Goal: Information Seeking & Learning: Compare options

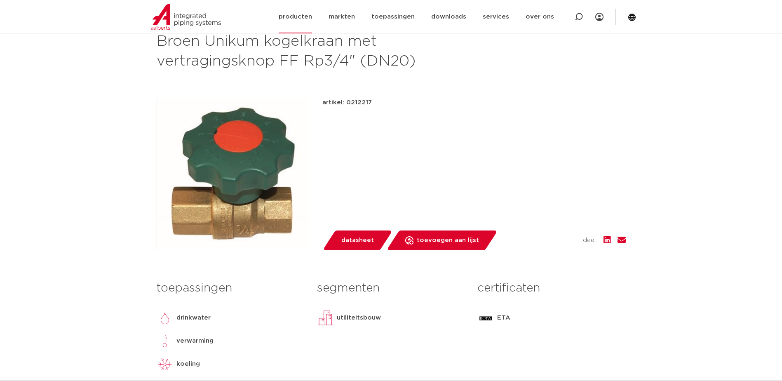
scroll to position [41, 0]
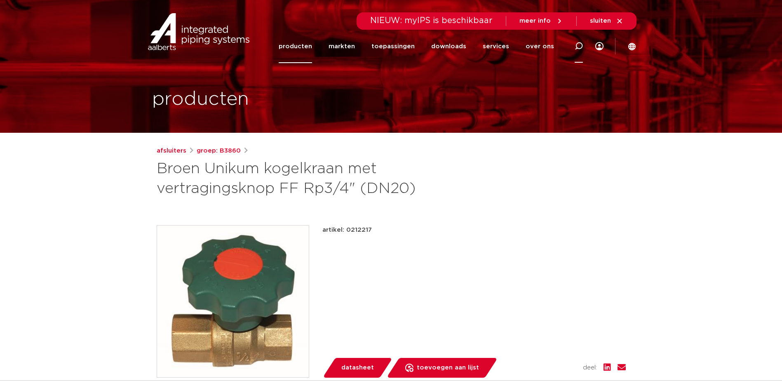
click at [580, 48] on icon at bounding box center [578, 46] width 8 height 8
click at [409, 45] on input "Zoeken" at bounding box center [459, 45] width 259 height 16
type input "0312136"
click button "Zoeken" at bounding box center [0, 0] width 0 height 0
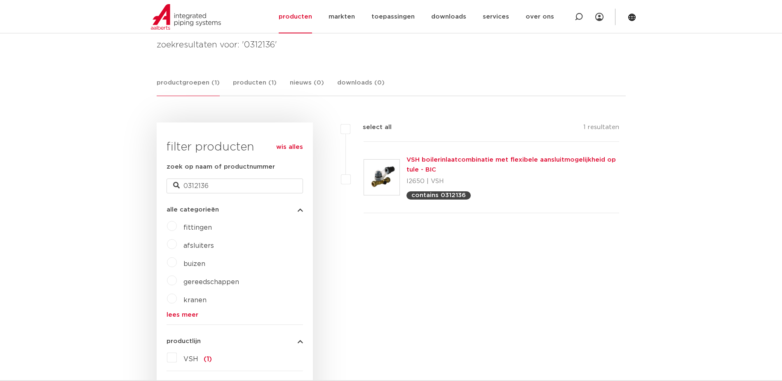
scroll to position [124, 0]
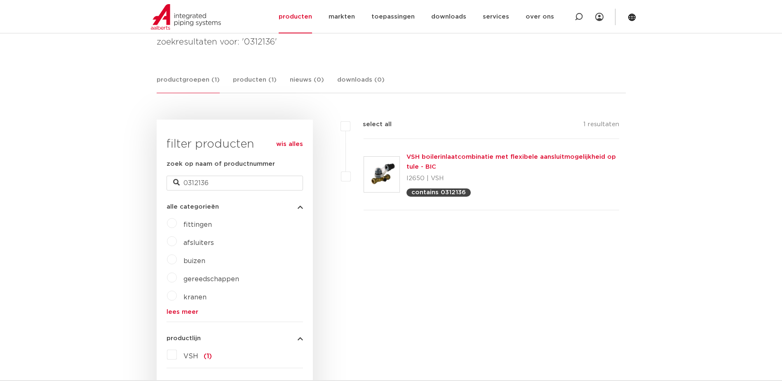
click at [422, 158] on link "VSH boilerinlaatcombinatie met flexibele aansluitmogelijkheid op tule - BIC" at bounding box center [510, 162] width 209 height 16
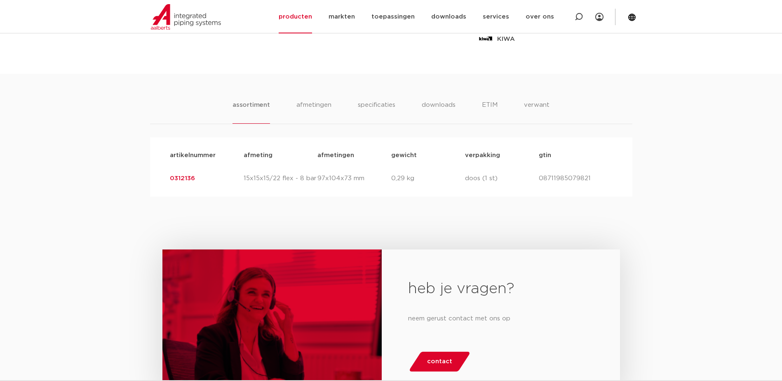
scroll to position [494, 0]
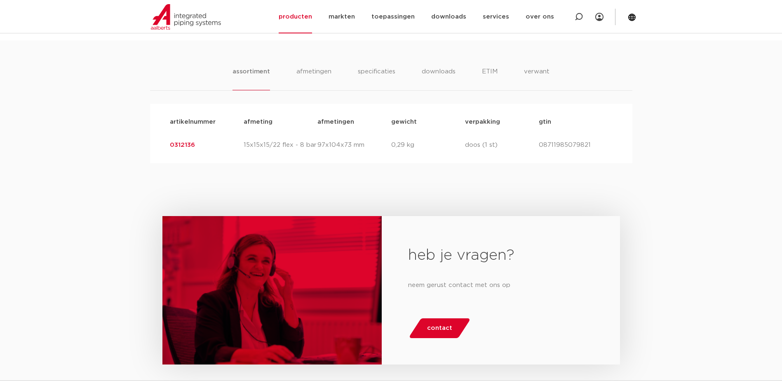
click at [188, 145] on link "0312136" at bounding box center [182, 145] width 25 height 6
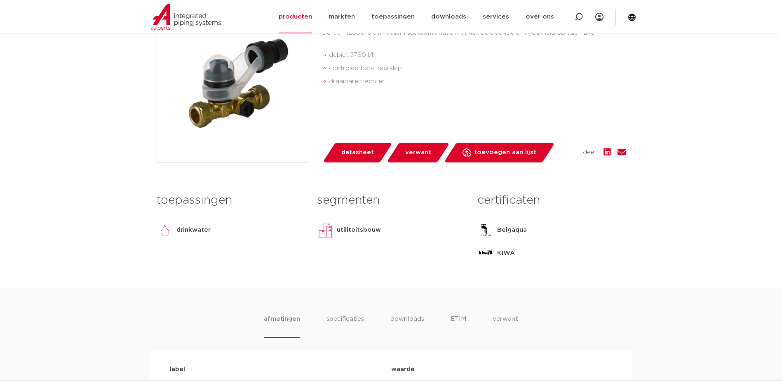
scroll to position [124, 0]
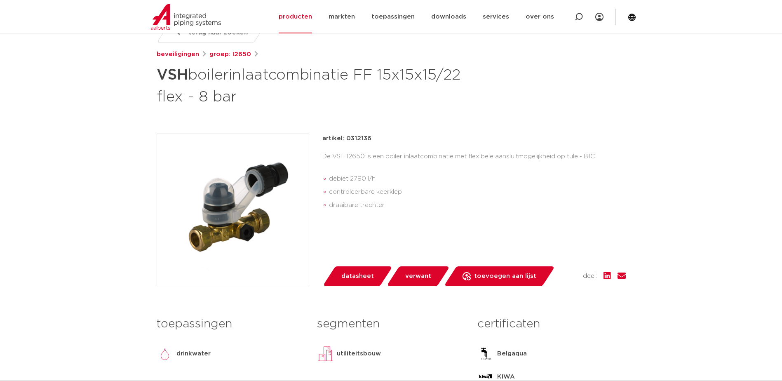
drag, startPoint x: 358, startPoint y: 138, endPoint x: 371, endPoint y: 138, distance: 12.4
click at [371, 138] on div "artikel: 0312136" at bounding box center [473, 138] width 303 height 10
copy p "0312136"
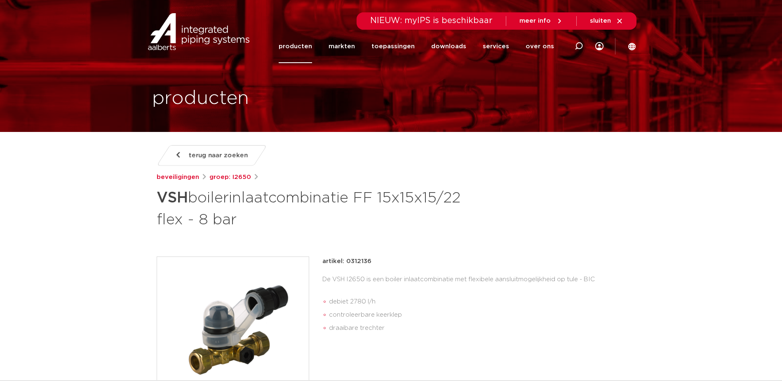
scroll to position [0, 0]
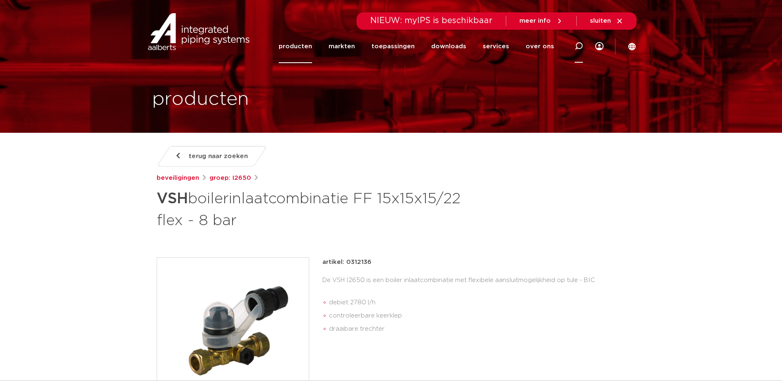
click at [575, 45] on icon at bounding box center [578, 46] width 8 height 8
type input "Kogelasfsluiter"
click button "Zoeken" at bounding box center [0, 0] width 0 height 0
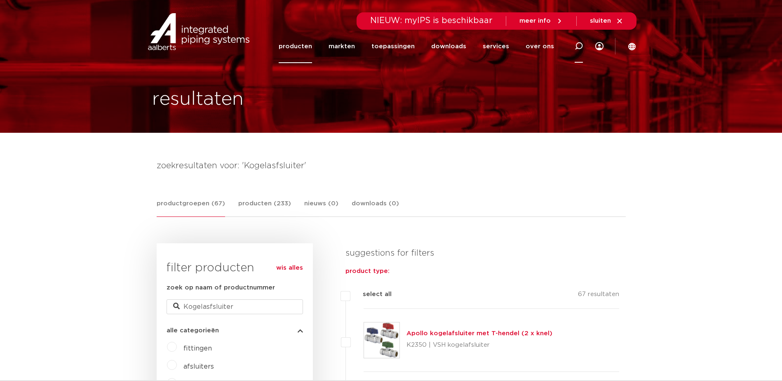
click at [578, 44] on icon at bounding box center [578, 46] width 8 height 8
type input "Kogelafsluiter Unikum"
click button "Zoeken" at bounding box center [0, 0] width 0 height 0
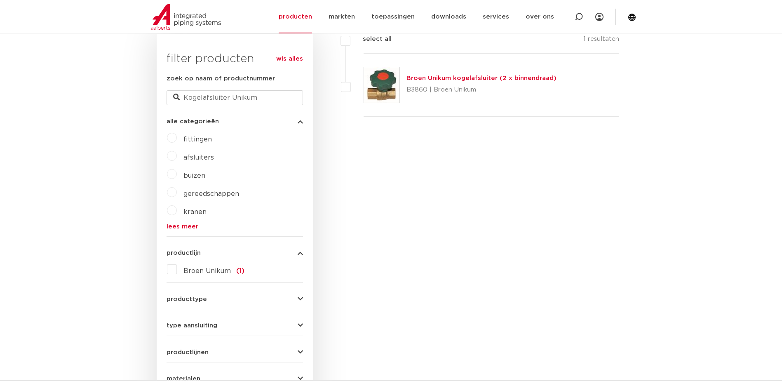
scroll to position [165, 0]
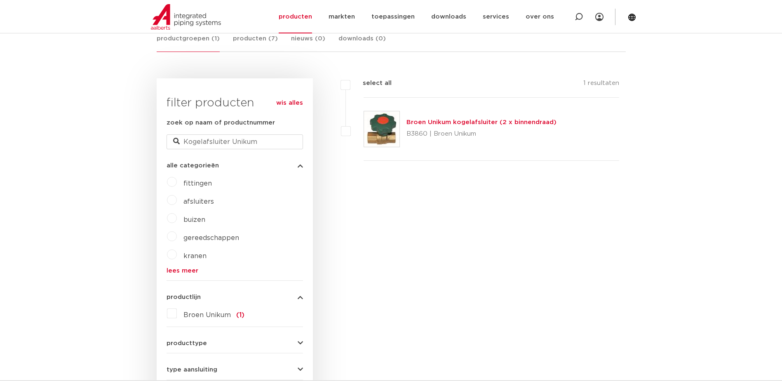
click at [408, 129] on p "B3860 | Broen Unikum" at bounding box center [481, 133] width 150 height 13
click at [392, 129] on img at bounding box center [381, 128] width 35 height 35
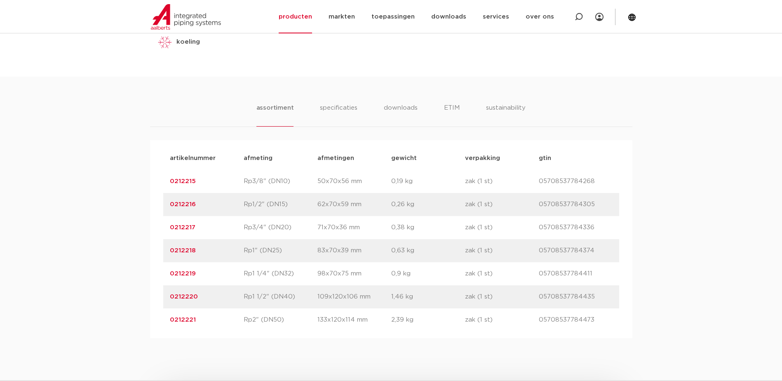
scroll to position [477, 0]
click at [340, 106] on li "specificaties" at bounding box center [339, 113] width 40 height 23
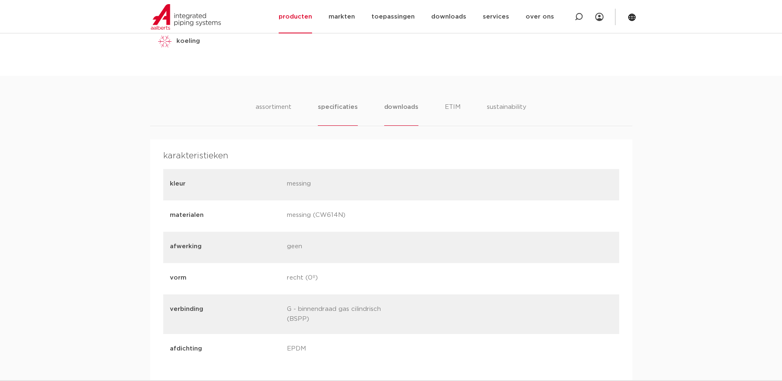
click at [394, 104] on li "downloads" at bounding box center [401, 113] width 34 height 23
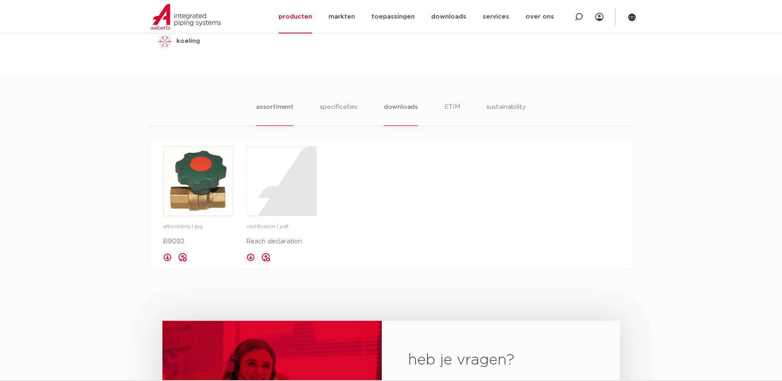
click at [278, 110] on li "assortiment" at bounding box center [274, 113] width 37 height 23
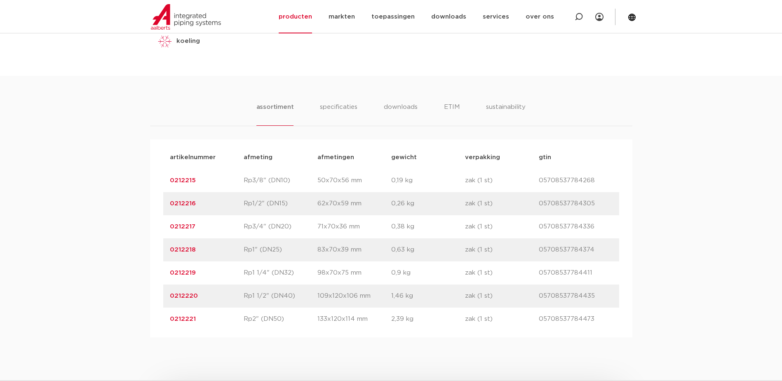
click at [601, 90] on div "assortiment specificaties downloads ETIM sustainability assortiment specificati…" at bounding box center [391, 206] width 782 height 261
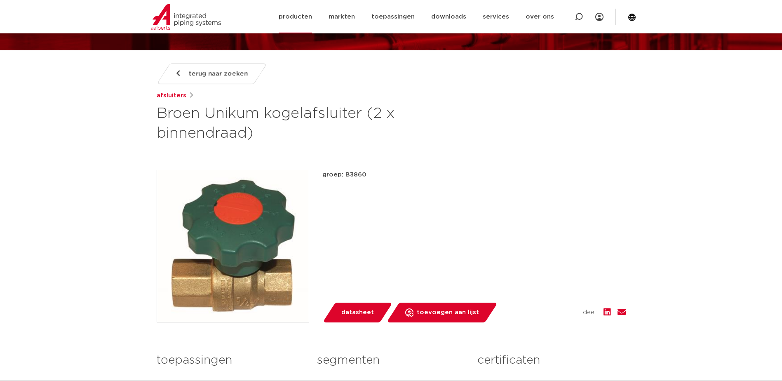
scroll to position [0, 0]
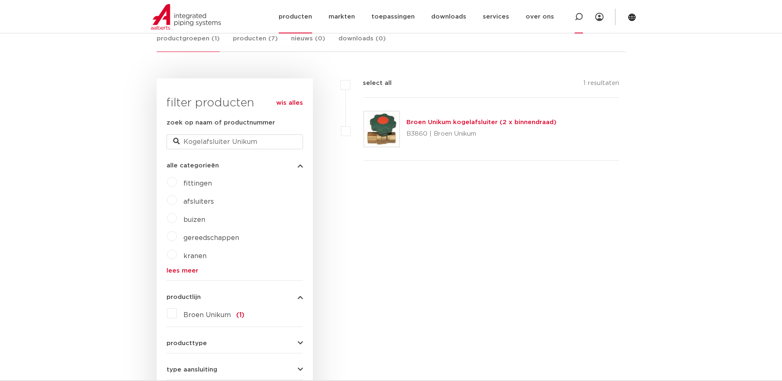
click at [578, 18] on icon at bounding box center [578, 17] width 8 height 8
type input "Kogelafsluiter Kiwa-keur"
click button "Zoeken" at bounding box center [0, 0] width 0 height 0
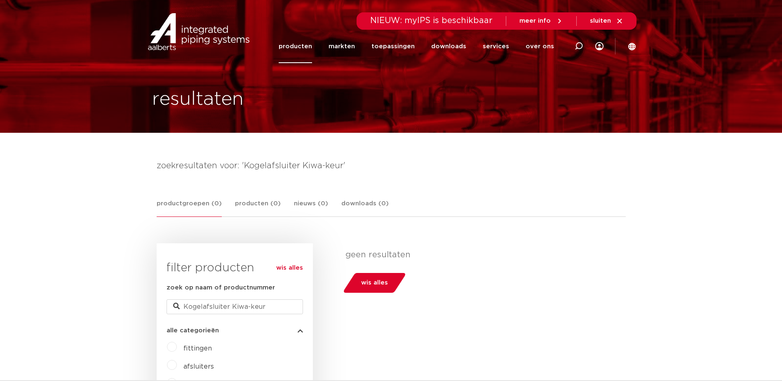
click at [582, 47] on icon at bounding box center [579, 46] width 10 height 10
click at [437, 47] on input "Zoeken" at bounding box center [459, 45] width 259 height 16
type input "Kogelafsluiter"
click button "Zoeken" at bounding box center [0, 0] width 0 height 0
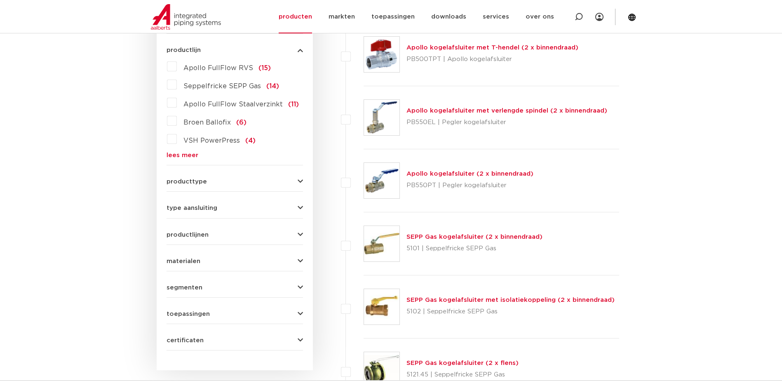
scroll to position [412, 0]
click at [431, 174] on link "Apollo kogelafsluiter (2 x binnendraad)" at bounding box center [469, 173] width 127 height 6
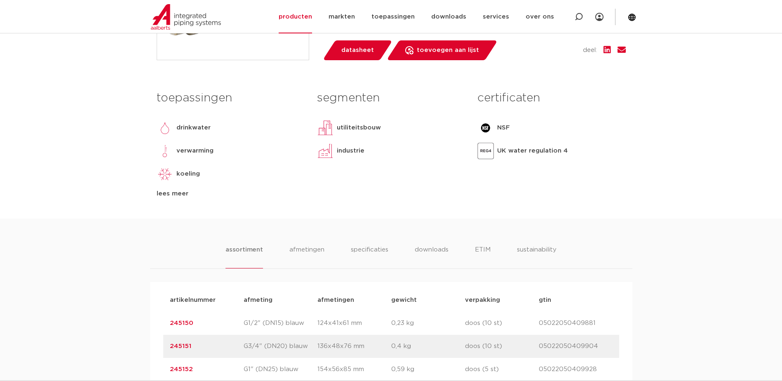
scroll to position [165, 0]
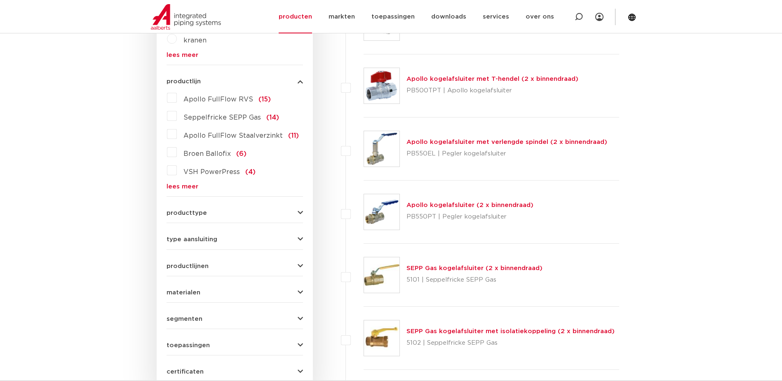
scroll to position [412, 0]
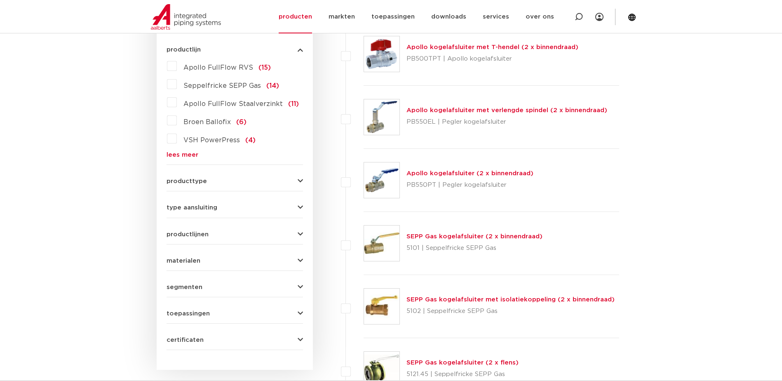
click at [302, 177] on div "producttype kogelafsluiter (67) hoekstopkranen (11) ontluchtingskranen (9) gask…" at bounding box center [234, 177] width 136 height 13
click at [302, 178] on icon "button" at bounding box center [299, 181] width 5 height 6
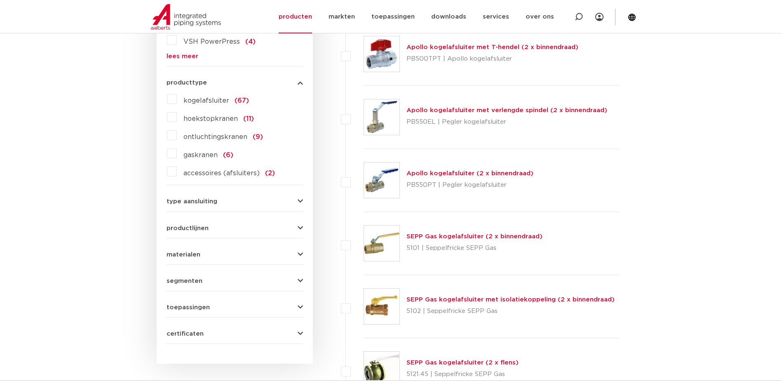
scroll to position [405, 0]
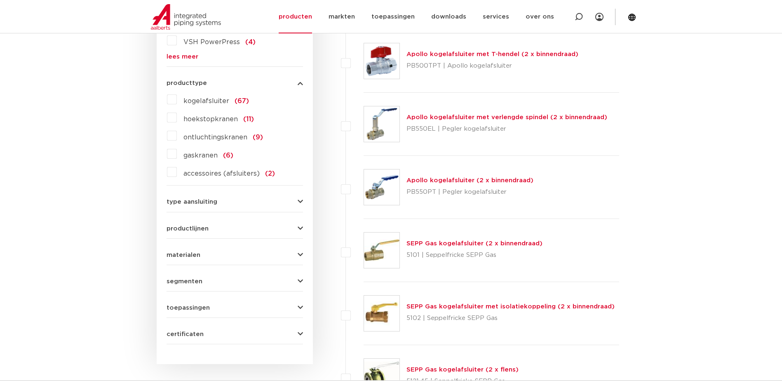
click at [295, 78] on div "producttype kogelafsluiter (67) hoekstopkranen (11) ontluchtingskranen (9) gask…" at bounding box center [234, 125] width 136 height 105
click at [297, 83] on button "producttype" at bounding box center [234, 83] width 136 height 6
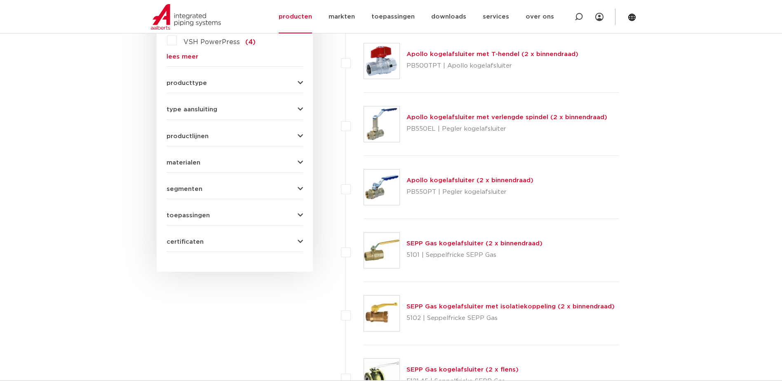
click at [300, 243] on icon "button" at bounding box center [299, 242] width 5 height 6
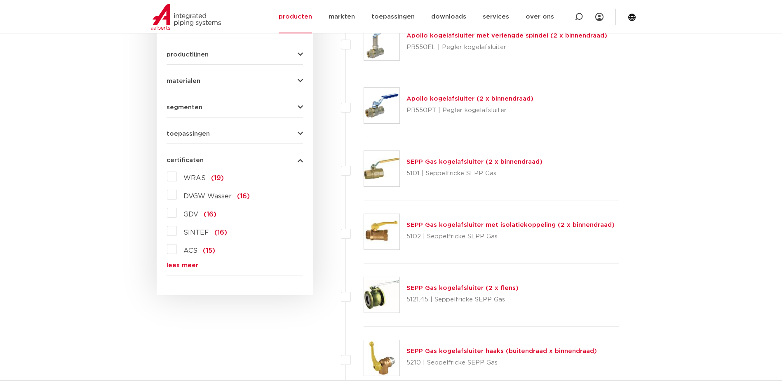
scroll to position [487, 0]
click at [183, 268] on form "zoek op naam of productnummer Kogelafsluiter alle categorieën fittingen afsluit…" at bounding box center [234, 34] width 136 height 479
click at [184, 265] on link "lees meer" at bounding box center [234, 264] width 136 height 6
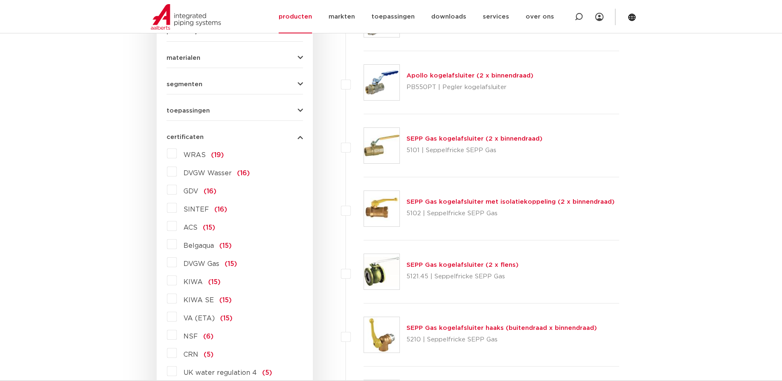
scroll to position [529, 0]
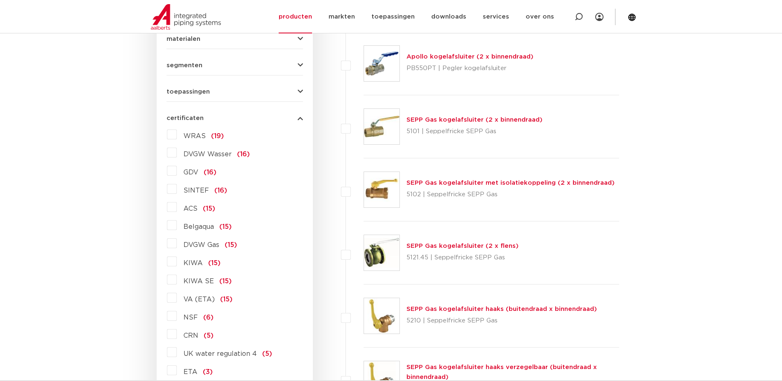
click at [177, 280] on label "KIWA SE (15)" at bounding box center [204, 279] width 55 height 13
click at [0, 0] on input "KIWA SE (15)" at bounding box center [0, 0] width 0 height 0
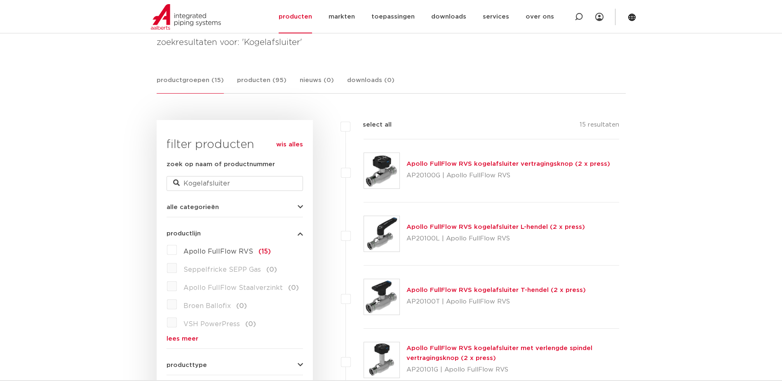
scroll to position [124, 0]
click at [461, 225] on link "Apollo FullFlow RVS kogelafsluiter L-hendel (2 x press)" at bounding box center [495, 226] width 178 height 6
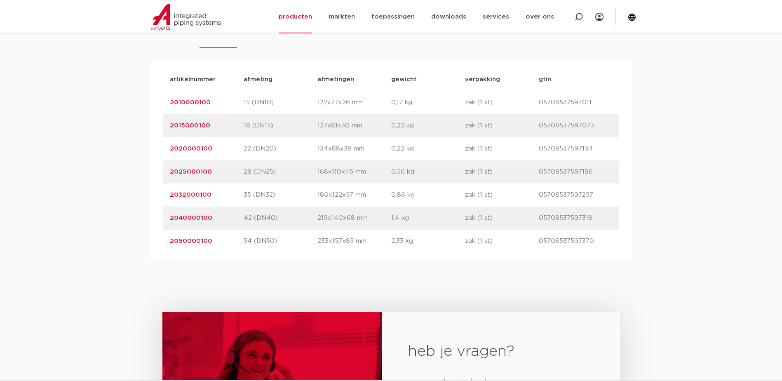
scroll to position [577, 0]
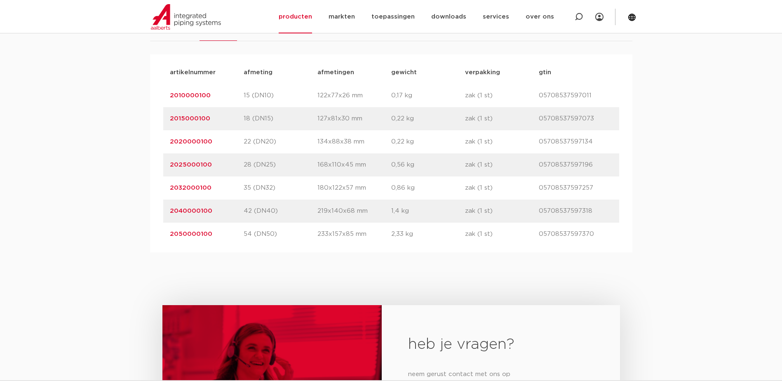
drag, startPoint x: 213, startPoint y: 163, endPoint x: 166, endPoint y: 164, distance: 46.6
click at [166, 164] on div "artikelnummer 2025000100 afmeting 28 (DN25) [GEOGRAPHIC_DATA] 168x110x45 mm gew…" at bounding box center [391, 164] width 456 height 23
copy link "2025000100"
click at [201, 164] on link "2025000100" at bounding box center [191, 165] width 42 height 6
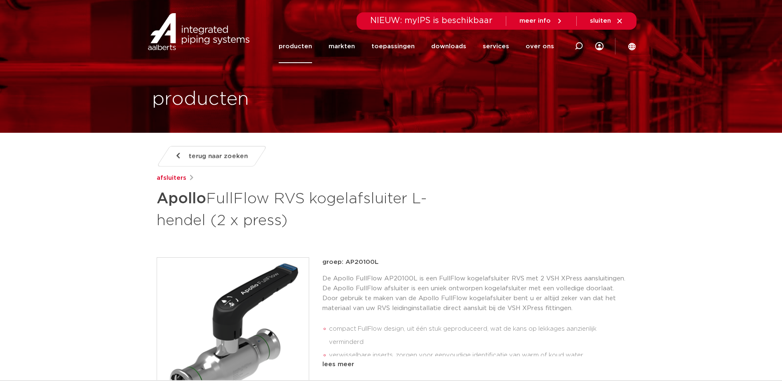
click at [223, 153] on span "terug naar zoeken" at bounding box center [218, 156] width 59 height 13
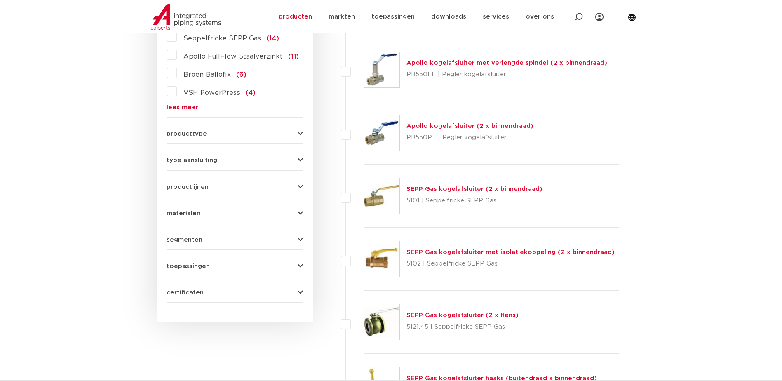
scroll to position [618, 0]
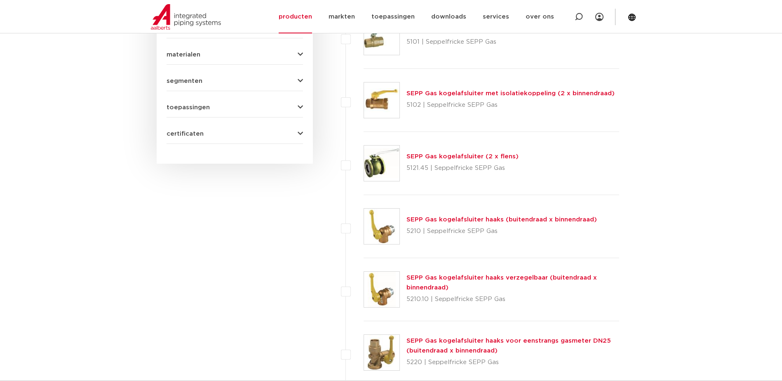
click at [293, 134] on button "certificaten" at bounding box center [234, 134] width 136 height 6
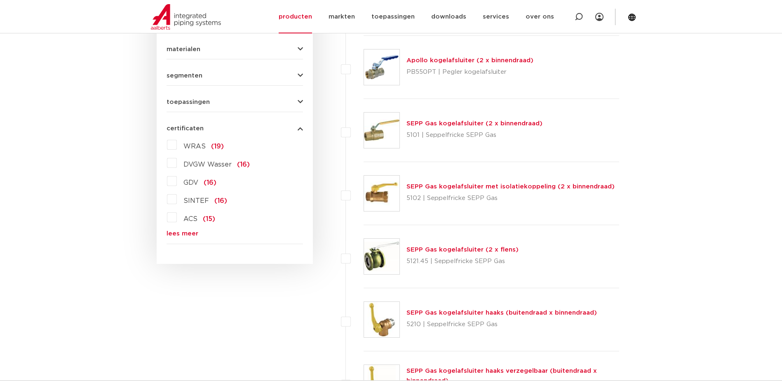
scroll to position [513, 0]
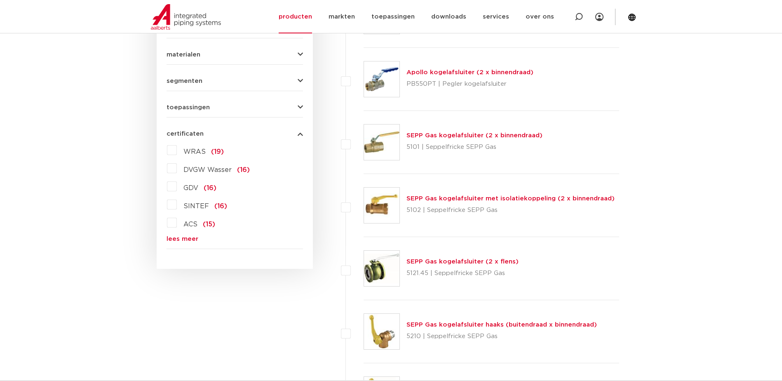
click at [181, 237] on link "lees meer" at bounding box center [234, 239] width 136 height 6
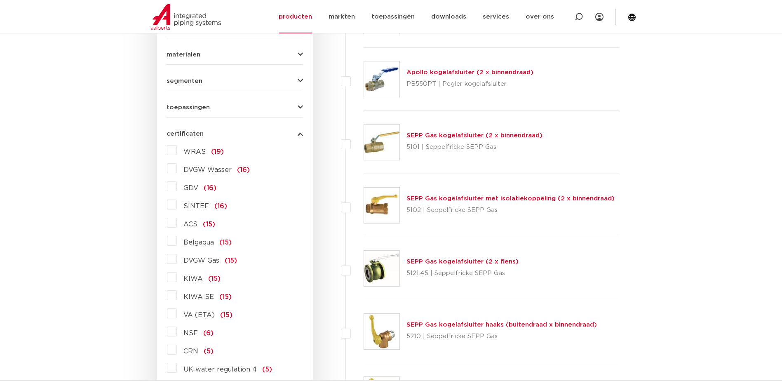
click at [177, 276] on label "KIWA (15)" at bounding box center [199, 276] width 44 height 13
click at [0, 0] on input "KIWA (15)" at bounding box center [0, 0] width 0 height 0
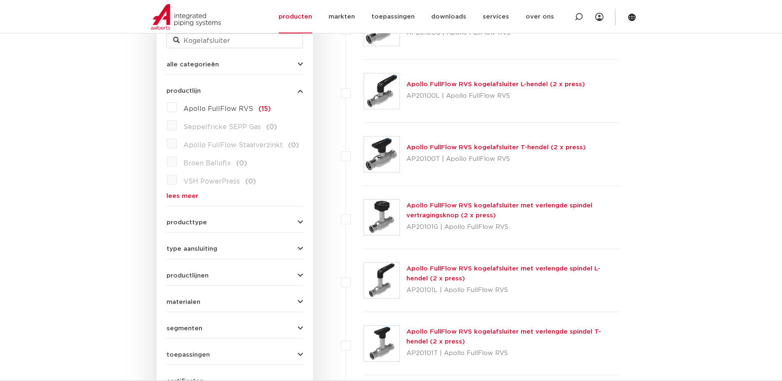
scroll to position [60, 0]
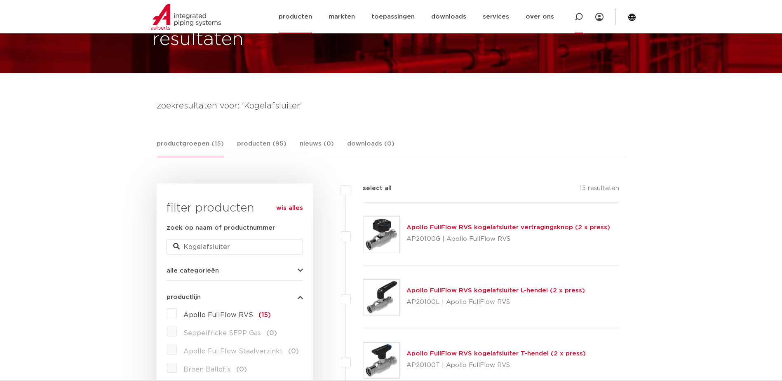
click at [578, 15] on icon at bounding box center [578, 17] width 8 height 8
type input "H"
type input "VSH kogelafsluiter"
click button "Zoeken" at bounding box center [0, 0] width 0 height 0
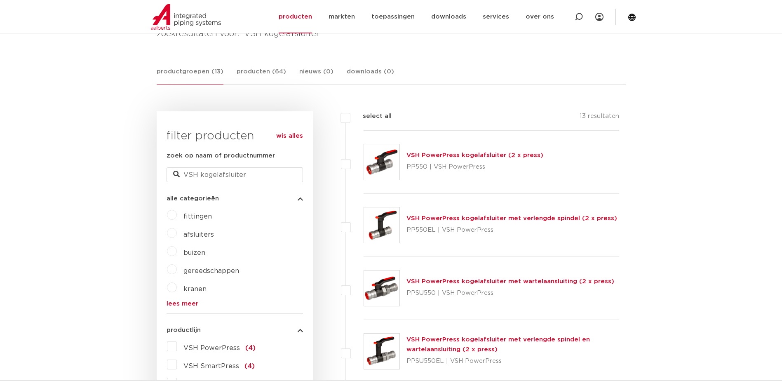
scroll to position [142, 0]
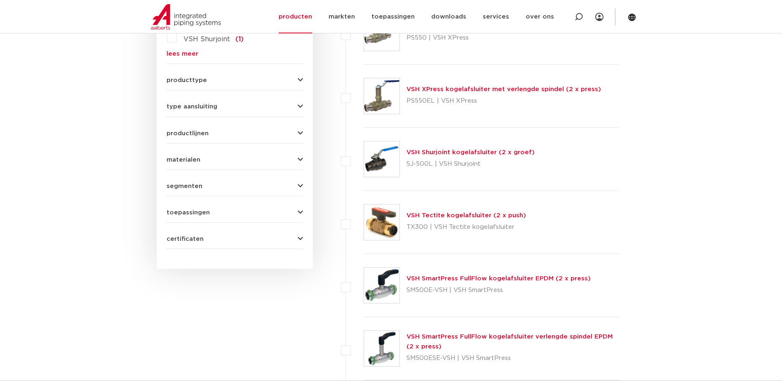
click at [267, 236] on button "certificaten" at bounding box center [234, 239] width 136 height 6
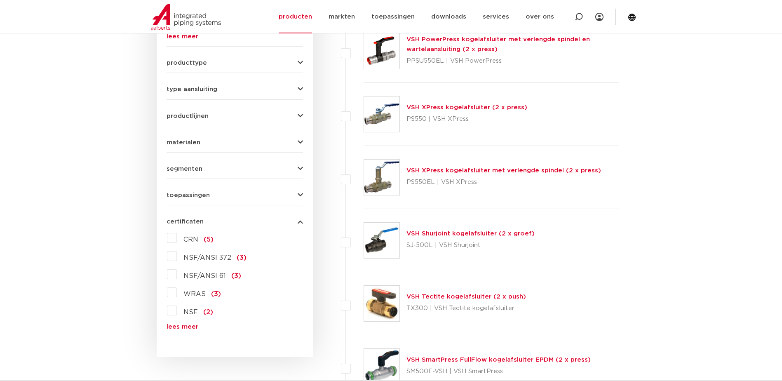
scroll to position [408, 0]
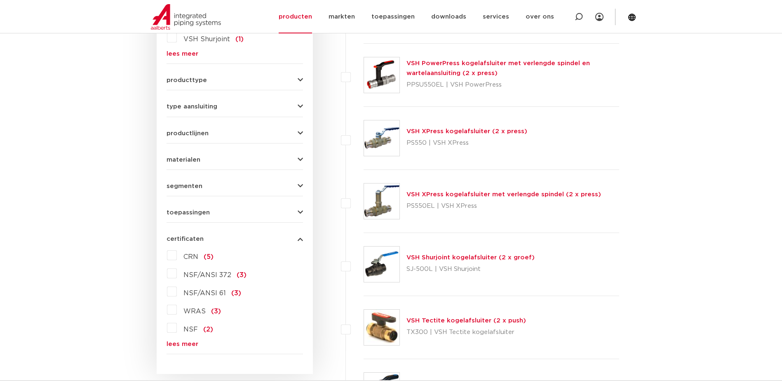
click at [184, 347] on link "lees meer" at bounding box center [234, 344] width 136 height 6
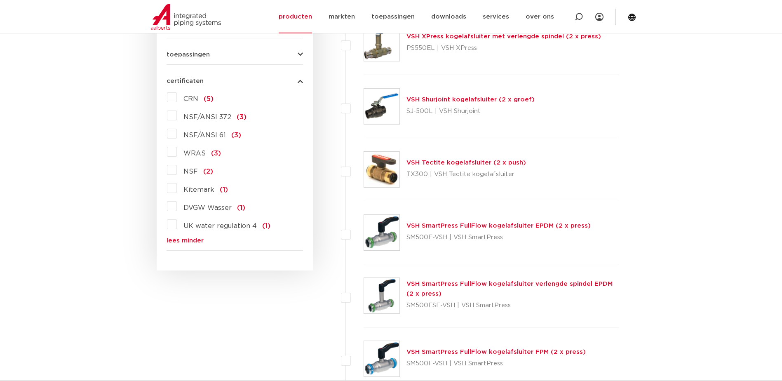
scroll to position [573, 0]
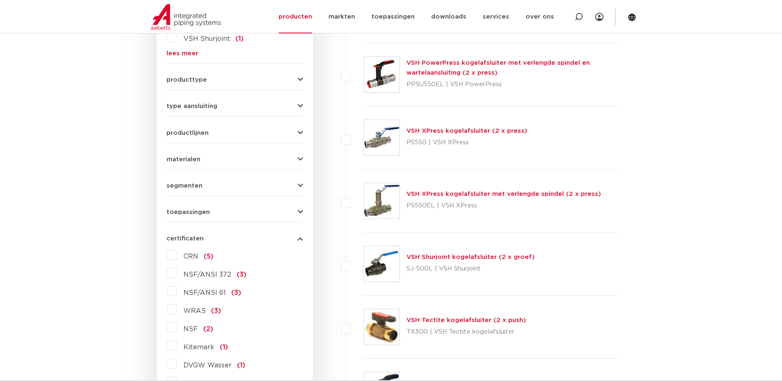
scroll to position [408, 0]
click at [439, 194] on link "VSH XPress kogelafsluiter met verlengde spindel (2 x press)" at bounding box center [503, 194] width 194 height 6
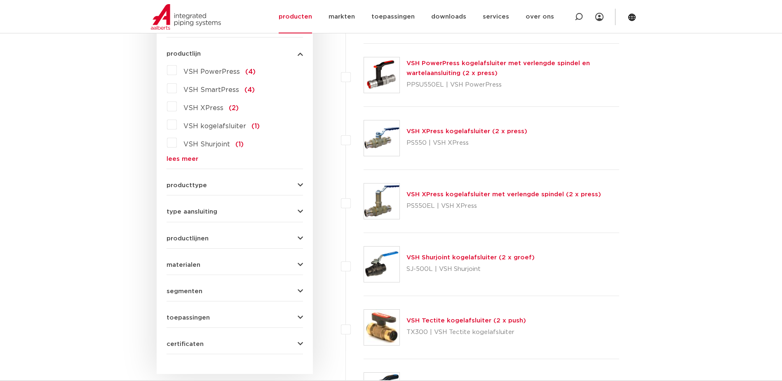
click at [417, 135] on div "VSH XPress kogelafsluiter (2 x press) PS550 | VSH XPress" at bounding box center [466, 137] width 121 height 23
click at [423, 131] on link "VSH XPress kogelafsluiter (2 x press)" at bounding box center [466, 131] width 121 height 6
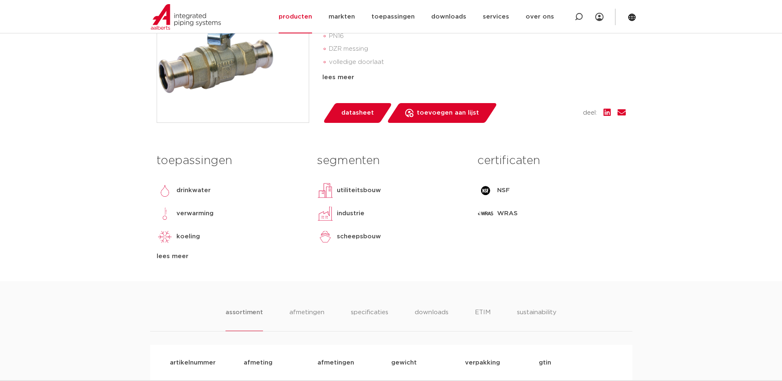
scroll to position [247, 0]
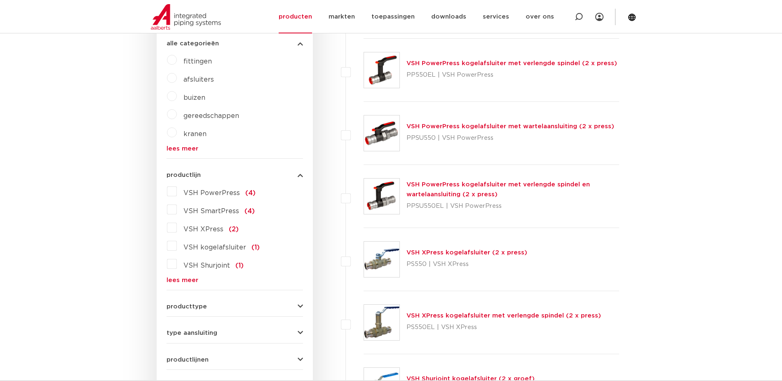
scroll to position [284, 0]
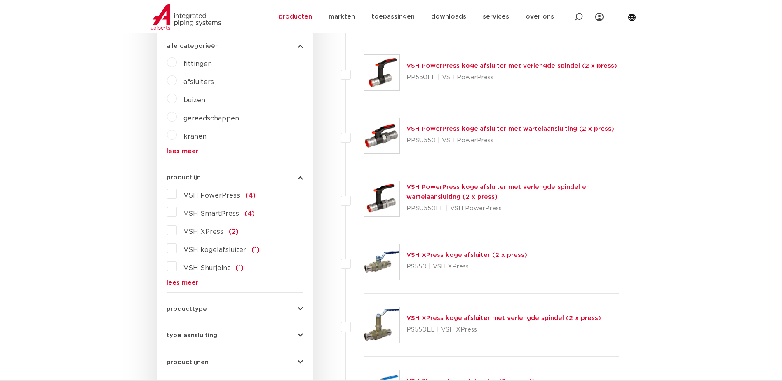
click at [417, 185] on link "VSH PowerPress kogelafsluiter met verlengde spindel en wartelaansluiting (2 x p…" at bounding box center [497, 192] width 183 height 16
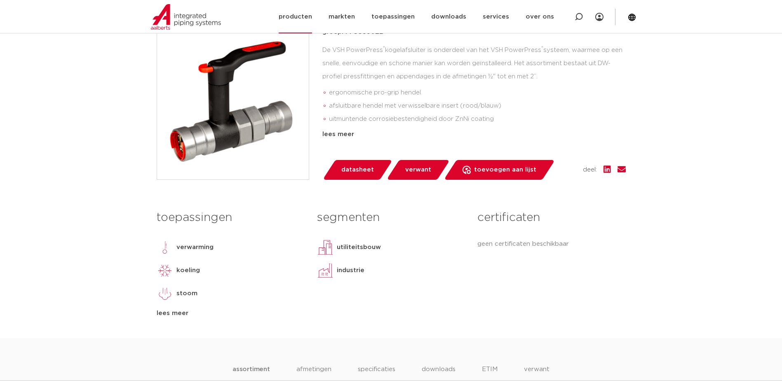
scroll to position [165, 0]
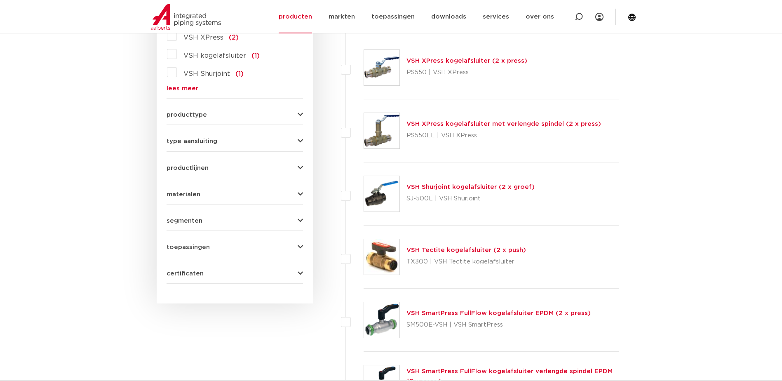
scroll to position [490, 0]
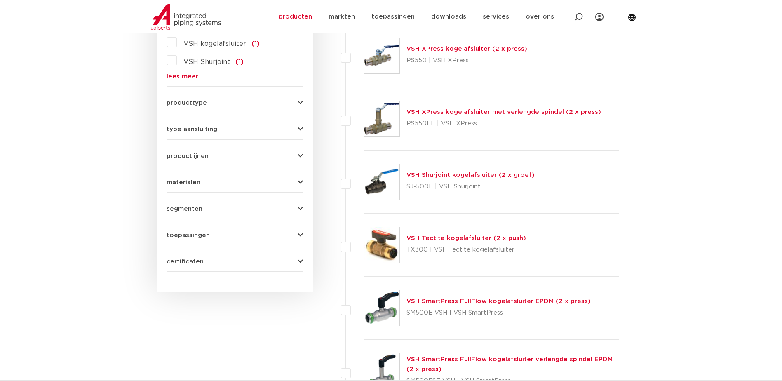
click at [382, 183] on img at bounding box center [381, 181] width 35 height 35
click at [442, 175] on link "VSH Shurjoint kogelafsluiter (2 x groef)" at bounding box center [470, 175] width 128 height 6
click at [443, 176] on link "VSH Shurjoint kogelafsluiter (2 x groef)" at bounding box center [470, 175] width 128 height 6
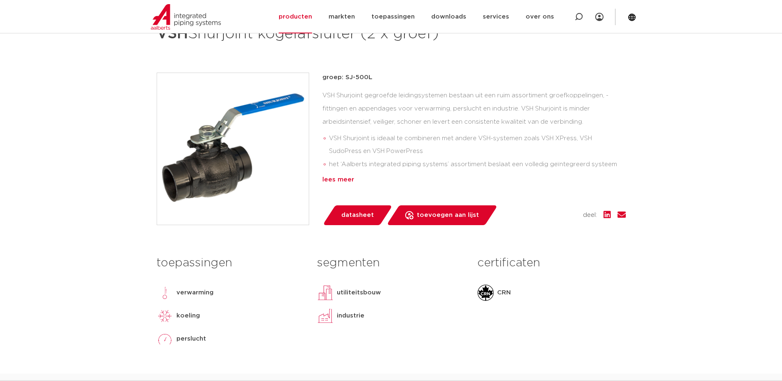
scroll to position [124, 0]
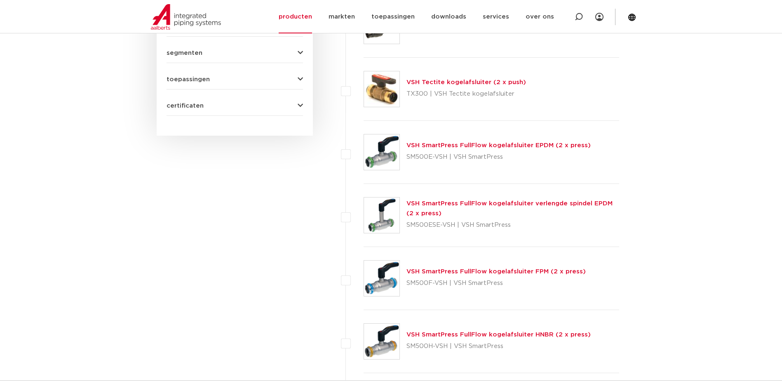
scroll to position [696, 0]
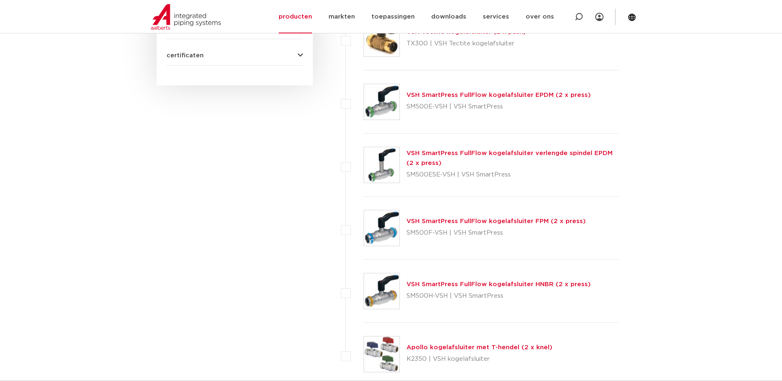
click at [449, 285] on link "VSH SmartPress FullFlow kogelafsluiter HNBR (2 x press)" at bounding box center [498, 284] width 184 height 6
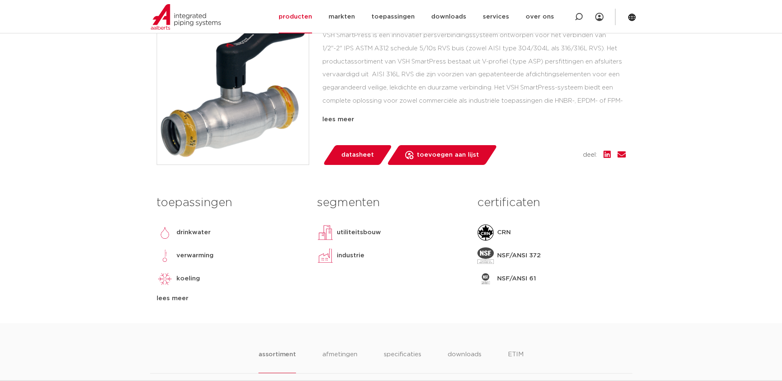
scroll to position [165, 0]
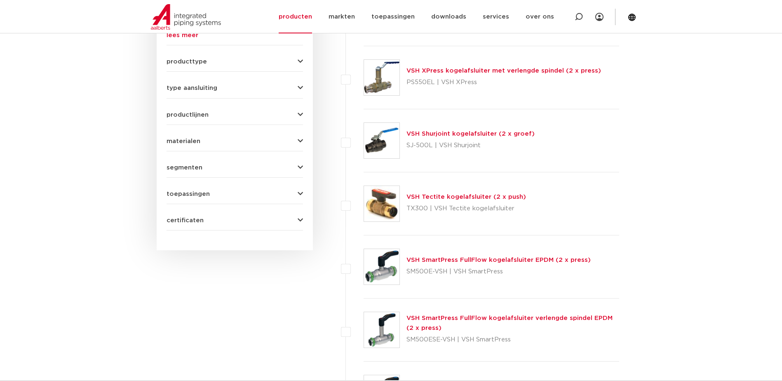
click at [299, 218] on icon "button" at bounding box center [299, 220] width 5 height 6
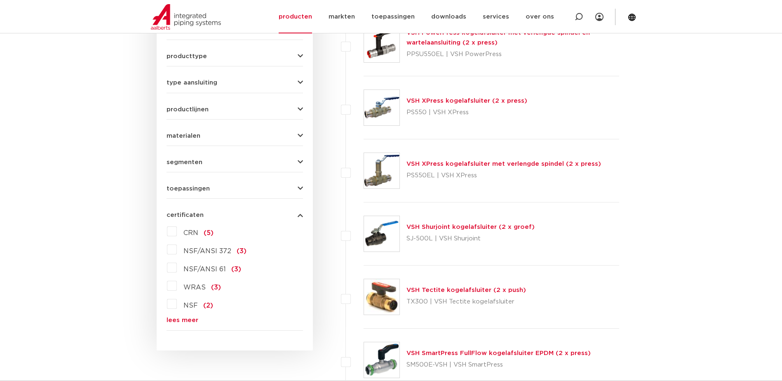
scroll to position [426, 0]
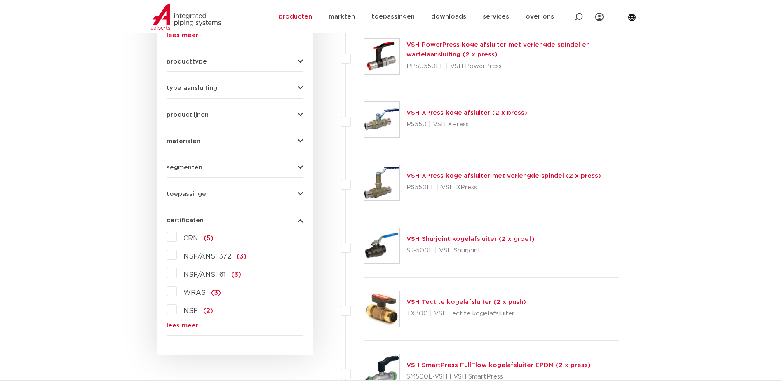
click at [178, 326] on link "lees meer" at bounding box center [234, 325] width 136 height 6
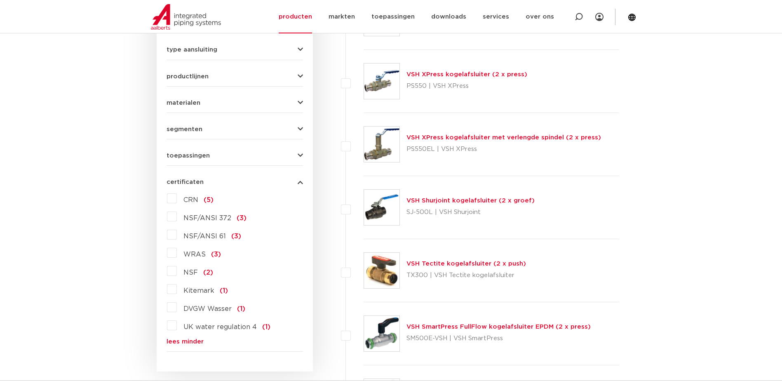
scroll to position [509, 0]
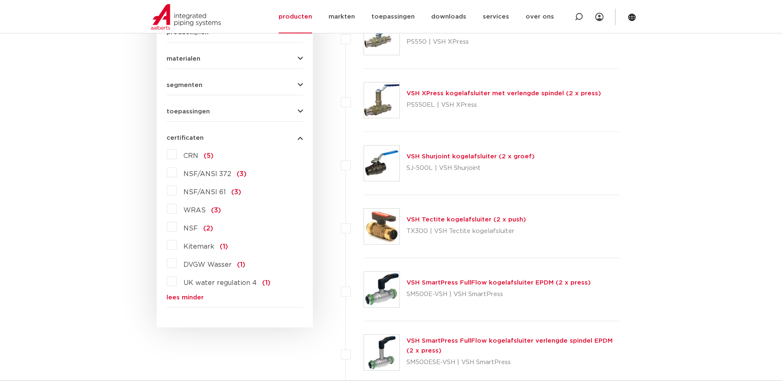
click at [178, 299] on link "lees minder" at bounding box center [234, 297] width 136 height 6
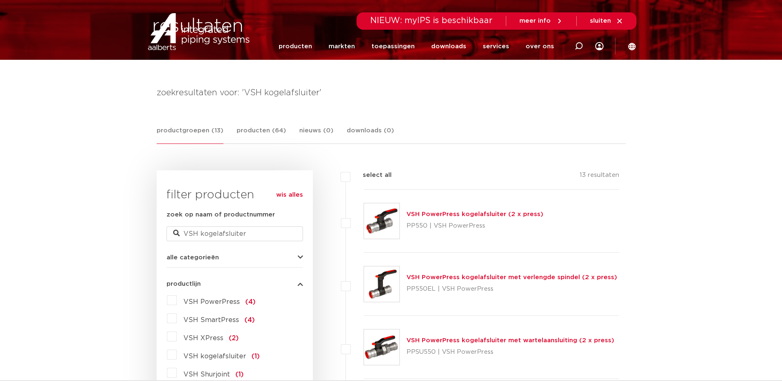
scroll to position [0, 0]
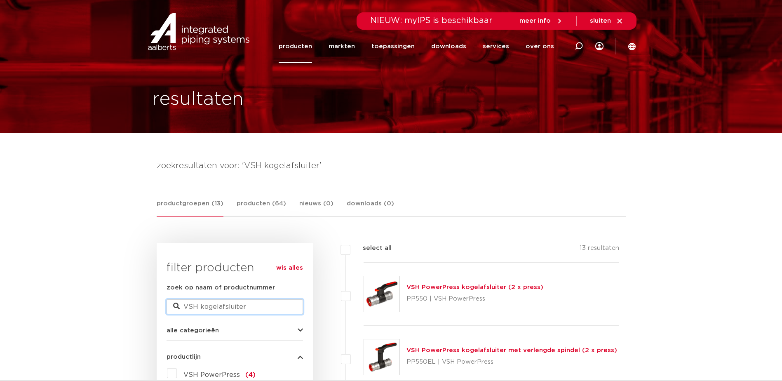
drag, startPoint x: 201, startPoint y: 307, endPoint x: 121, endPoint y: 311, distance: 80.1
type input "kogelafsluiter"
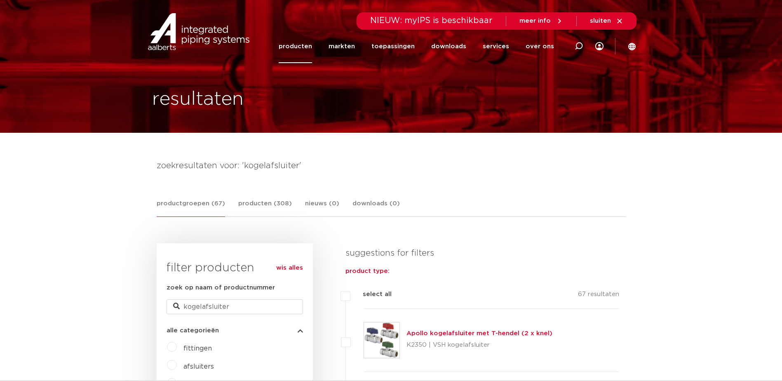
scroll to position [121, 0]
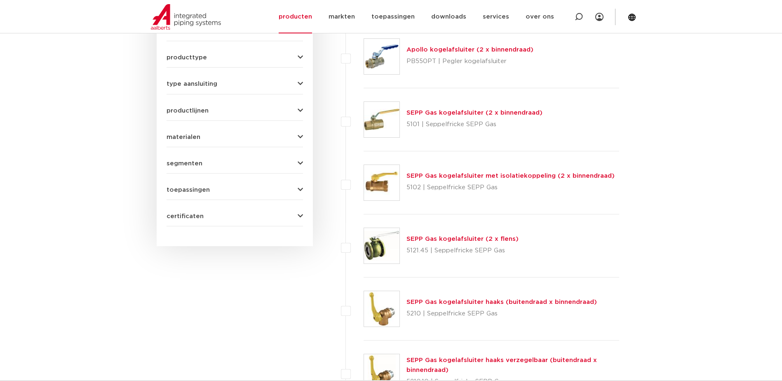
click at [194, 215] on span "certificaten" at bounding box center [184, 216] width 37 height 6
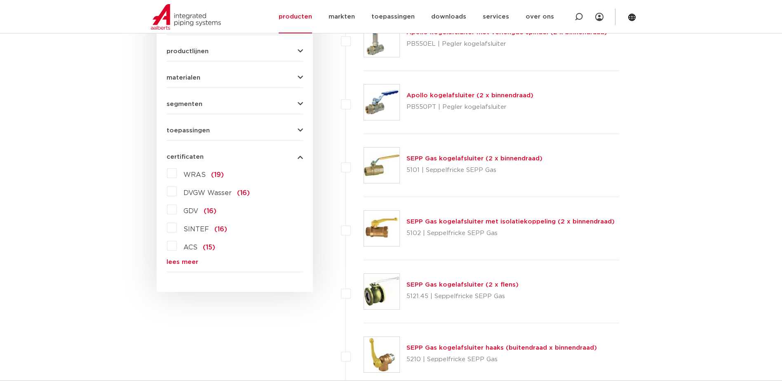
scroll to position [513, 0]
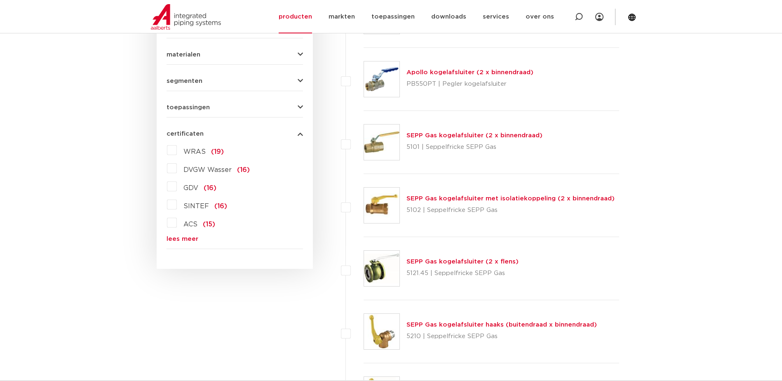
click at [184, 238] on link "lees meer" at bounding box center [234, 239] width 136 height 6
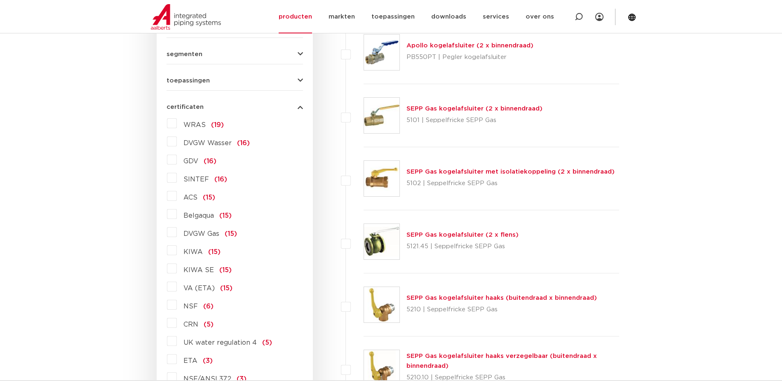
scroll to position [554, 0]
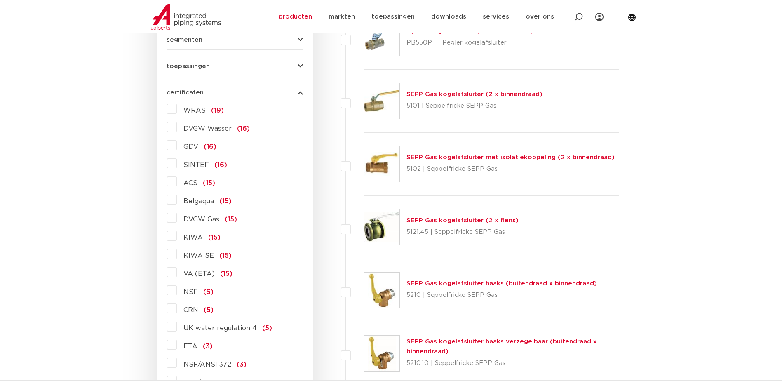
click at [177, 239] on label "KIWA (15)" at bounding box center [199, 235] width 44 height 13
click at [0, 0] on input "KIWA (15)" at bounding box center [0, 0] width 0 height 0
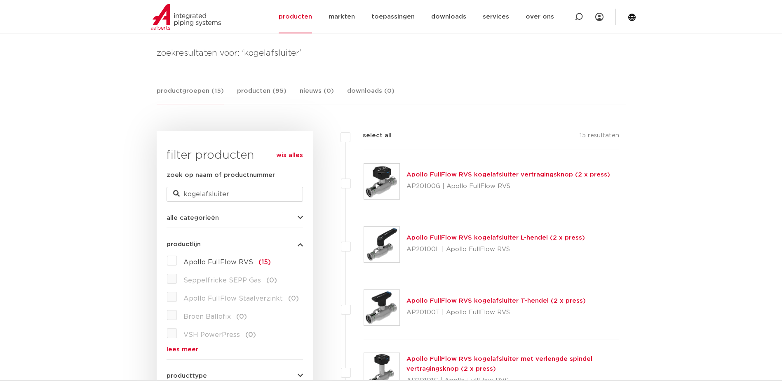
scroll to position [101, 0]
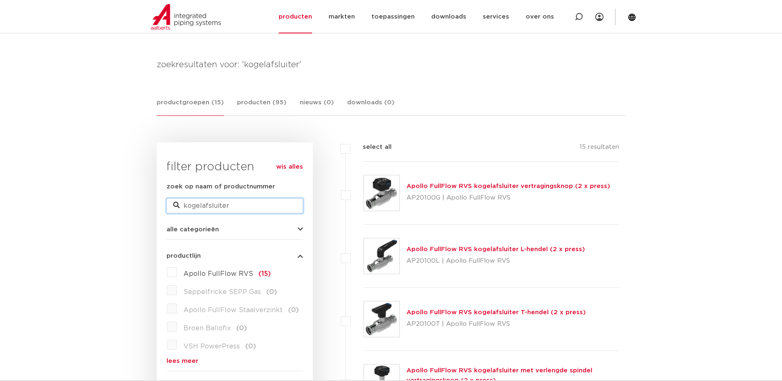
click at [240, 199] on input "kogelafsluiter" at bounding box center [234, 205] width 136 height 15
drag, startPoint x: 242, startPoint y: 202, endPoint x: 177, endPoint y: 202, distance: 65.1
click at [178, 202] on div "zoek op naam of productnummer kogelafsluiter" at bounding box center [234, 197] width 136 height 31
paste input "2025000100"
type input "2025000100"
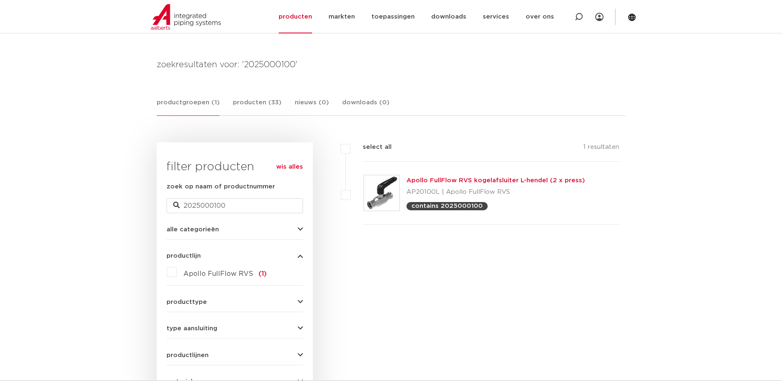
click at [392, 194] on img at bounding box center [381, 192] width 35 height 35
